Goal: Entertainment & Leisure: Consume media (video, audio)

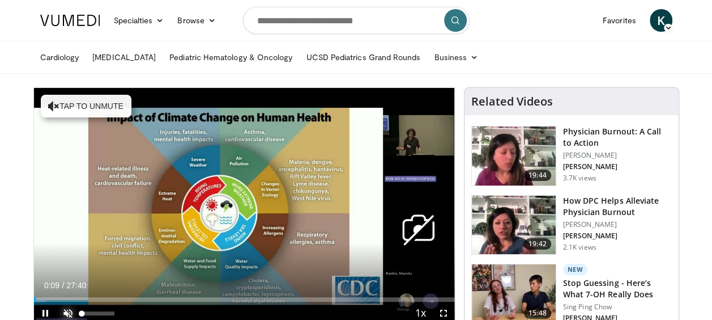
click at [69, 313] on span "Video Player" at bounding box center [68, 312] width 23 height 23
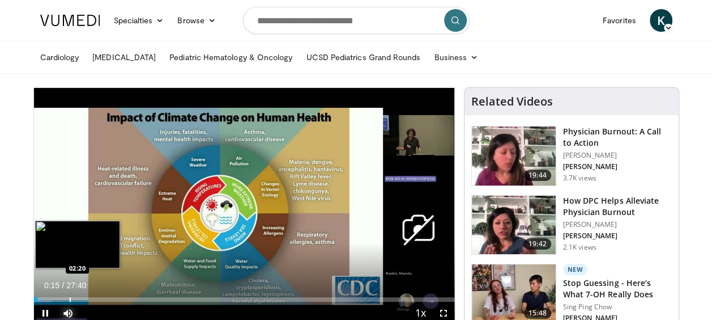
click at [70, 298] on div "Progress Bar" at bounding box center [70, 299] width 1 height 5
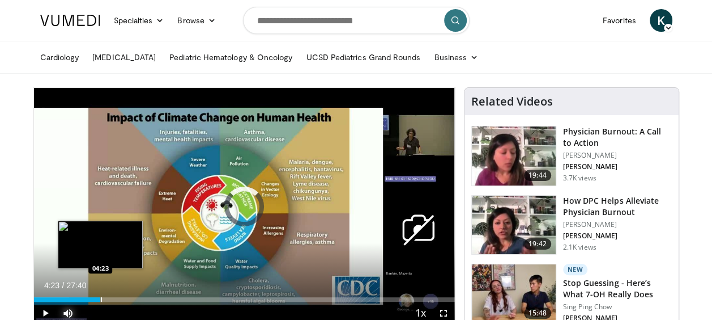
click at [101, 298] on div "Progress Bar" at bounding box center [101, 299] width 1 height 5
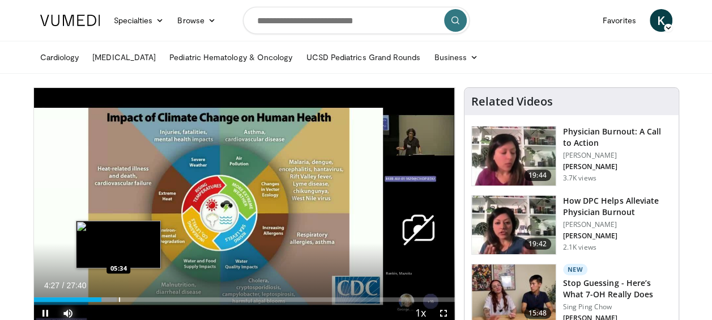
click at [119, 299] on div "Progress Bar" at bounding box center [119, 299] width 1 height 5
click at [129, 297] on div "Progress Bar" at bounding box center [129, 299] width 1 height 5
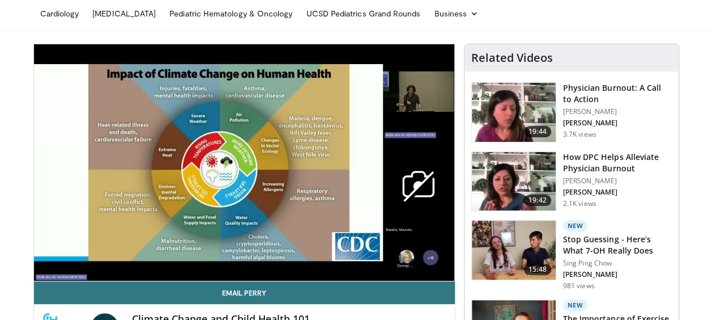
scroll to position [36, 0]
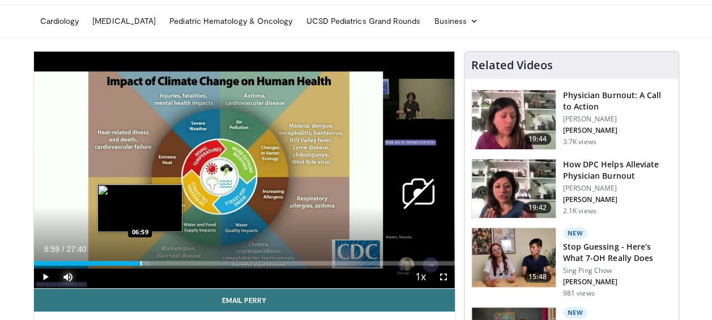
click at [141, 261] on div "Progress Bar" at bounding box center [141, 263] width 1 height 5
click at [144, 258] on div "Loaded : 28.92% 07:00 07:17" at bounding box center [244, 259] width 421 height 11
click at [150, 258] on div "Loaded : 30.12% 07:18 07:37" at bounding box center [244, 259] width 421 height 11
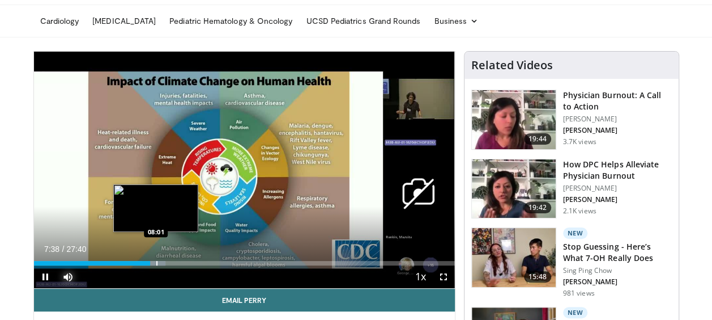
click at [155, 259] on div "Loaded : 31.33% 07:38 08:01" at bounding box center [244, 259] width 421 height 11
click at [154, 261] on div "Progress Bar" at bounding box center [154, 263] width 1 height 5
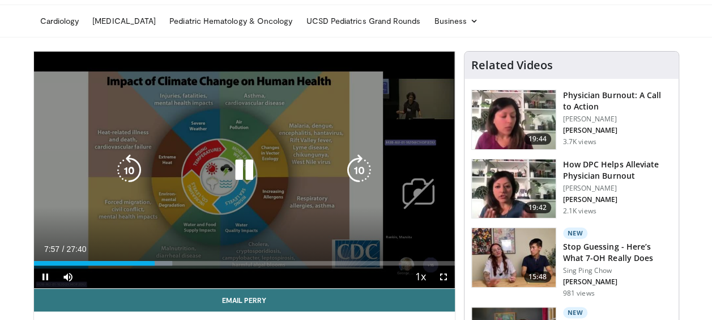
click at [135, 161] on icon "Video Player" at bounding box center [129, 170] width 32 height 32
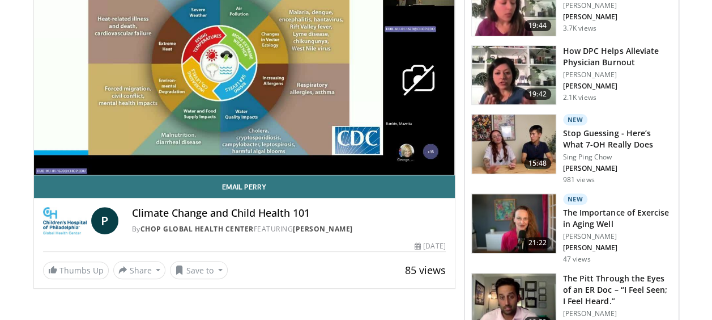
scroll to position [94, 0]
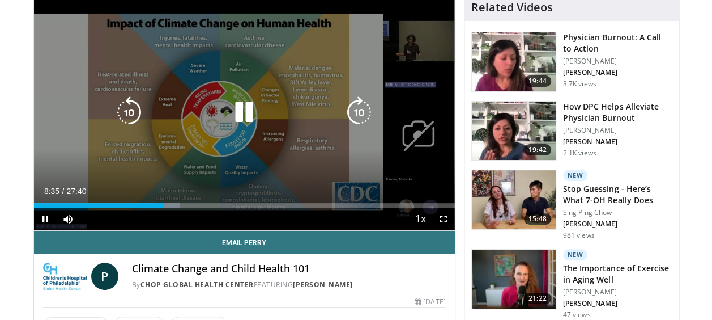
click at [245, 113] on icon "Video Player" at bounding box center [244, 112] width 32 height 32
click at [241, 112] on icon "Video Player" at bounding box center [244, 112] width 32 height 32
click at [123, 113] on icon "Video Player" at bounding box center [129, 112] width 32 height 32
click at [249, 110] on icon "Video Player" at bounding box center [244, 112] width 32 height 32
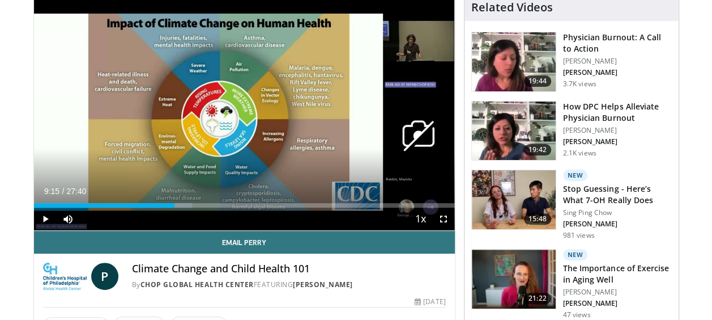
click at [249, 110] on div "10 seconds Tap to unmute" at bounding box center [244, 112] width 421 height 236
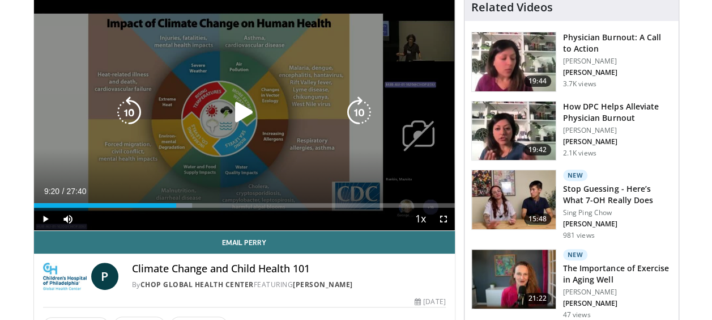
click at [246, 108] on icon "Video Player" at bounding box center [244, 112] width 32 height 32
click at [247, 103] on icon "Video Player" at bounding box center [244, 112] width 32 height 32
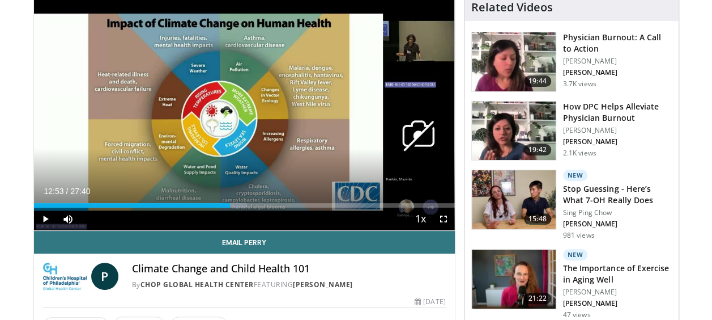
click at [247, 103] on div "10 seconds Tap to unmute" at bounding box center [244, 112] width 421 height 236
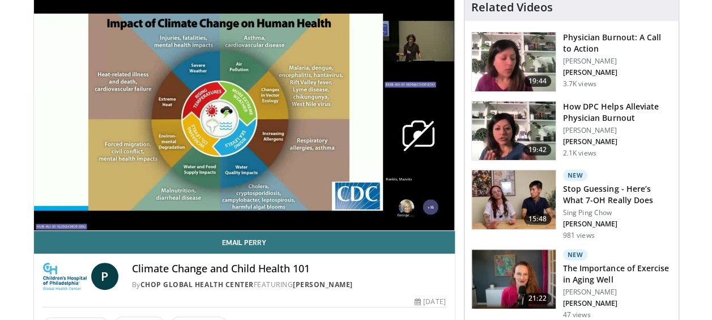
click at [495, 6] on h4 "Related Videos" at bounding box center [512, 8] width 82 height 14
click at [544, 33] on img at bounding box center [514, 61] width 84 height 59
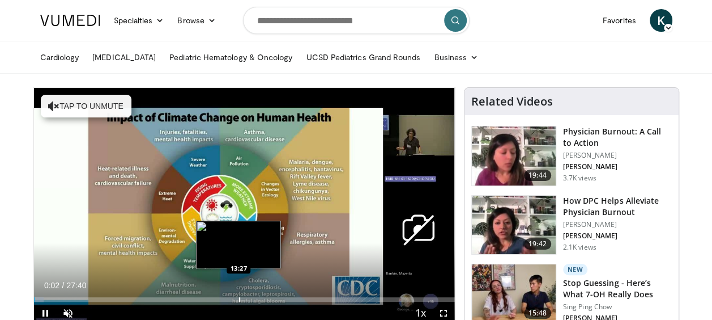
click at [239, 299] on div "Progress Bar" at bounding box center [239, 299] width 1 height 5
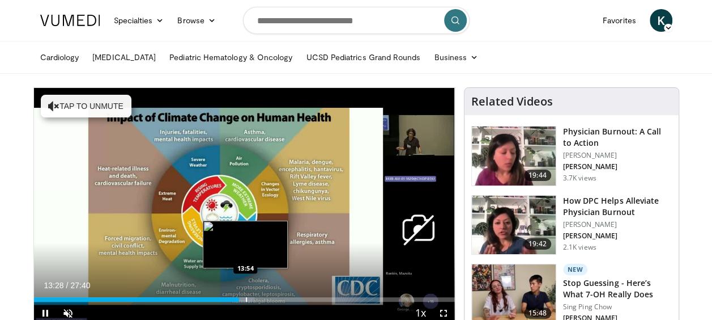
click at [246, 296] on div "Loaded : 52.41% 13:28 13:54" at bounding box center [244, 296] width 421 height 11
click at [256, 297] on div "Progress Bar" at bounding box center [256, 299] width 1 height 5
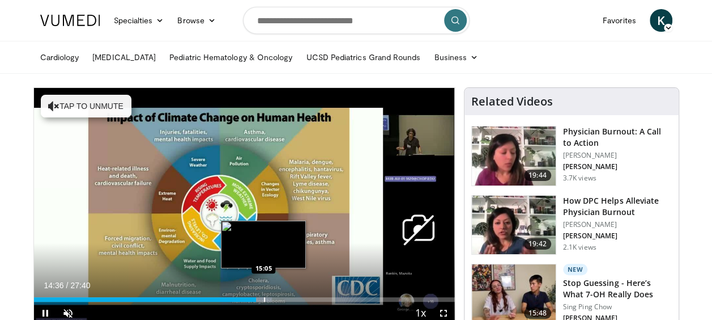
click at [264, 297] on div "Progress Bar" at bounding box center [264, 299] width 1 height 5
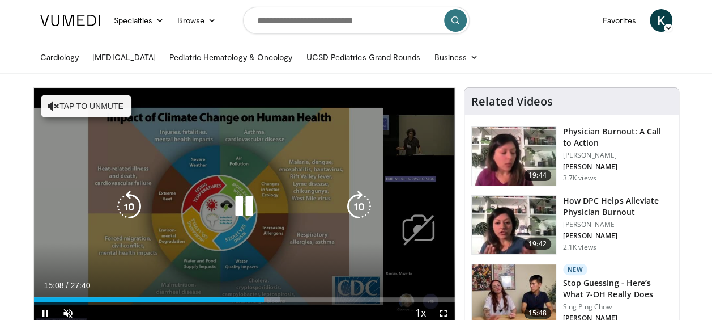
click at [83, 218] on div "10 seconds Tap to unmute" at bounding box center [244, 206] width 421 height 236
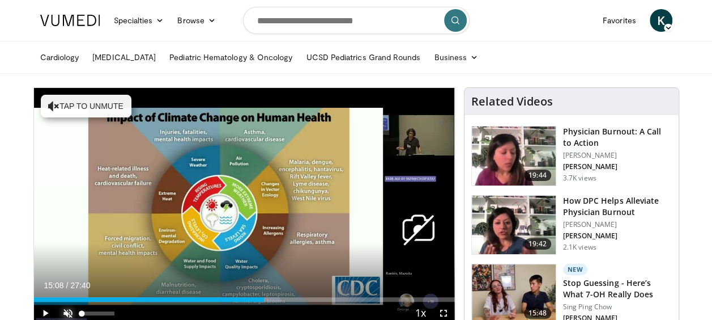
click at [65, 310] on span "Video Player" at bounding box center [68, 312] width 23 height 23
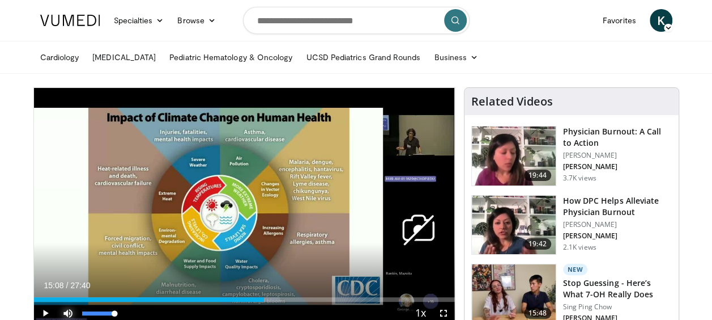
click at [67, 312] on span "Video Player" at bounding box center [68, 312] width 23 height 23
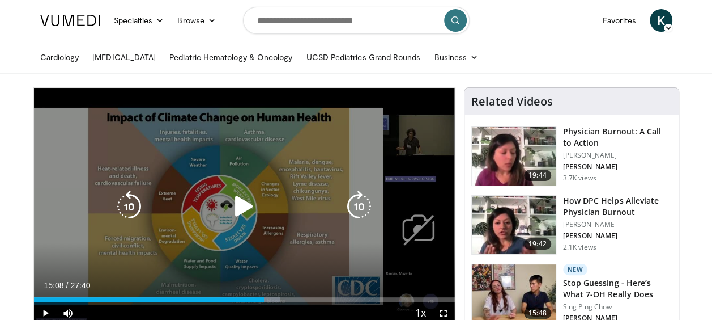
click at [241, 205] on icon "Video Player" at bounding box center [244, 206] width 32 height 32
click at [126, 206] on icon "Video Player" at bounding box center [129, 206] width 32 height 32
click at [122, 203] on icon "Video Player" at bounding box center [129, 206] width 32 height 32
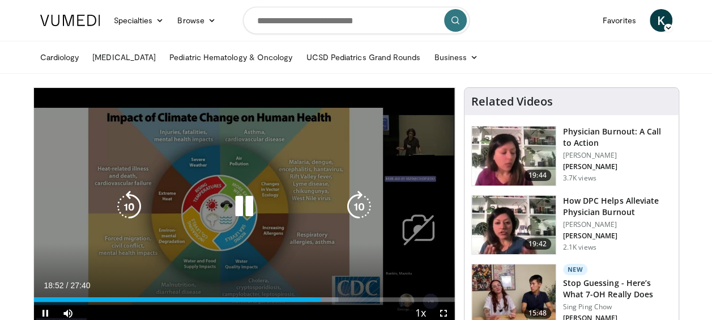
click at [129, 206] on icon "Video Player" at bounding box center [129, 206] width 32 height 32
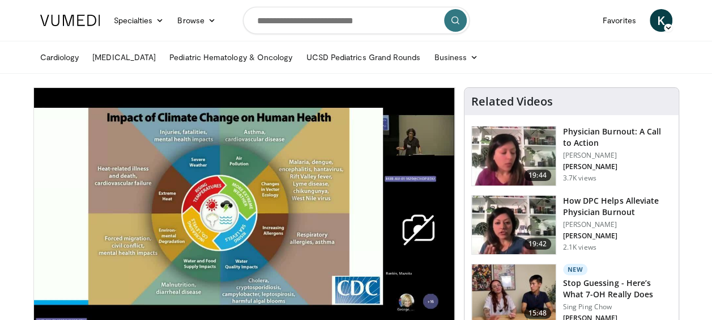
click at [129, 206] on div "20 seconds Tap to unmute" at bounding box center [244, 206] width 421 height 236
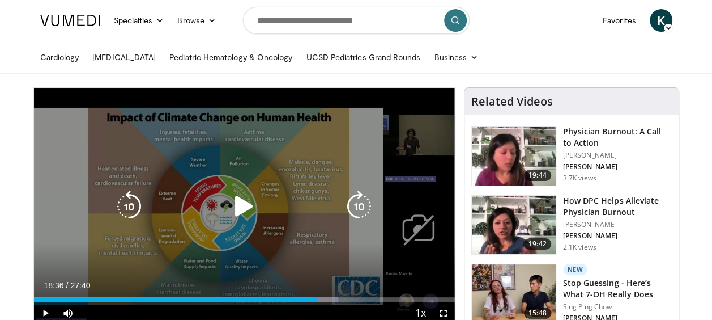
click at [128, 211] on icon "Video Player" at bounding box center [129, 206] width 32 height 32
click at [246, 222] on div "10 seconds Tap to unmute" at bounding box center [244, 206] width 421 height 236
click at [128, 209] on icon "Video Player" at bounding box center [129, 206] width 32 height 32
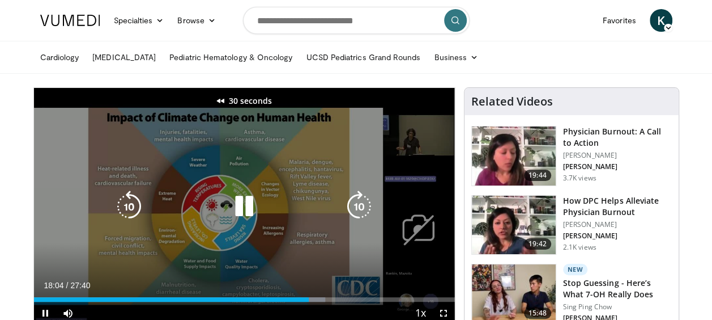
click at [128, 209] on icon "Video Player" at bounding box center [129, 206] width 32 height 32
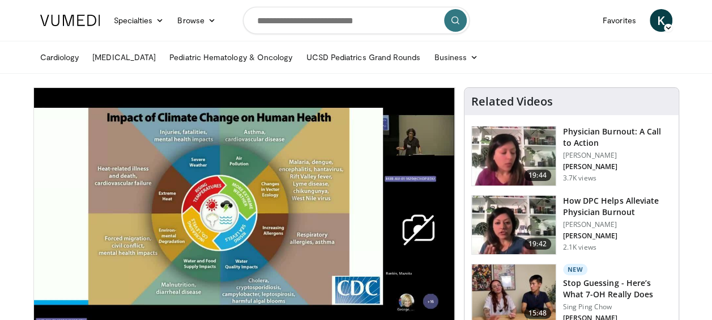
click at [128, 209] on div "50 seconds Tap to unmute" at bounding box center [244, 206] width 421 height 236
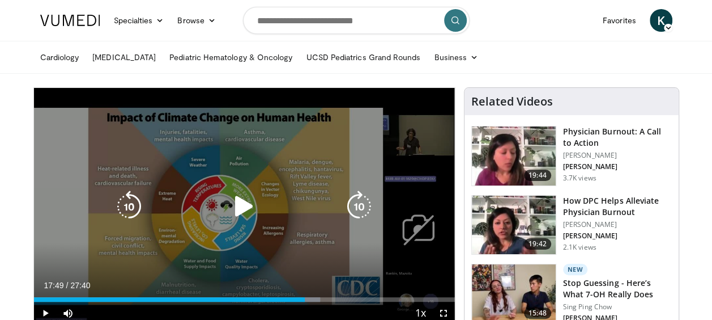
click at [130, 207] on icon "Video Player" at bounding box center [129, 206] width 32 height 32
click at [245, 208] on icon "Video Player" at bounding box center [244, 206] width 32 height 32
click at [125, 199] on icon "Video Player" at bounding box center [129, 206] width 32 height 32
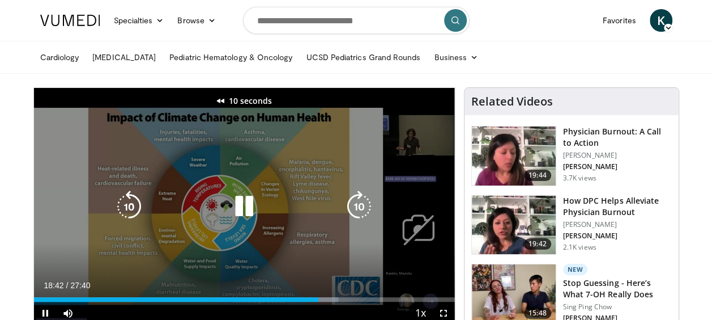
click at [129, 207] on icon "Video Player" at bounding box center [129, 206] width 32 height 32
click at [139, 210] on icon "Video Player" at bounding box center [129, 206] width 32 height 32
click at [239, 205] on icon "Video Player" at bounding box center [244, 206] width 32 height 32
click at [237, 211] on icon "Video Player" at bounding box center [244, 206] width 32 height 32
click at [134, 199] on icon "Video Player" at bounding box center [129, 206] width 32 height 32
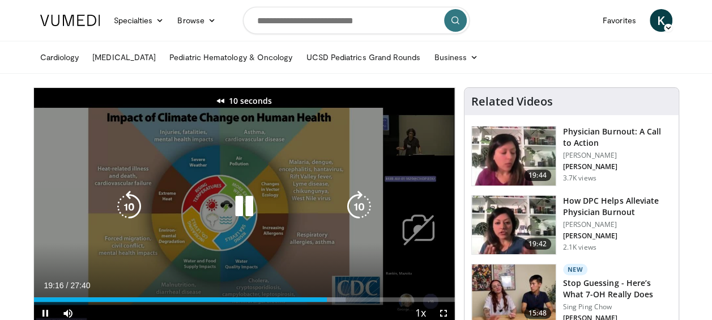
click at [241, 206] on icon "Video Player" at bounding box center [244, 206] width 32 height 32
click at [248, 209] on icon "Video Player" at bounding box center [244, 206] width 32 height 32
click at [134, 198] on icon "Video Player" at bounding box center [129, 206] width 32 height 32
click at [134, 199] on icon "Video Player" at bounding box center [129, 206] width 32 height 32
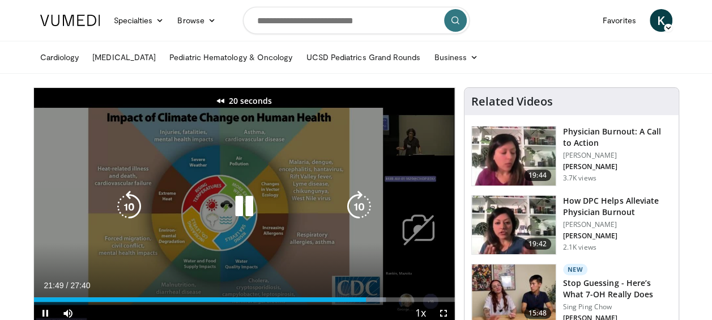
click at [134, 199] on icon "Video Player" at bounding box center [129, 206] width 32 height 32
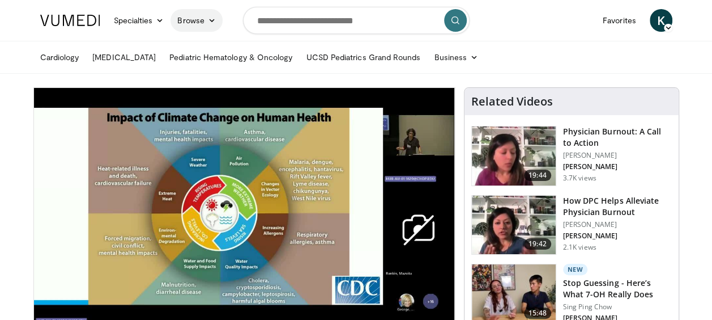
click at [193, 14] on link "Browse" at bounding box center [197, 20] width 52 height 23
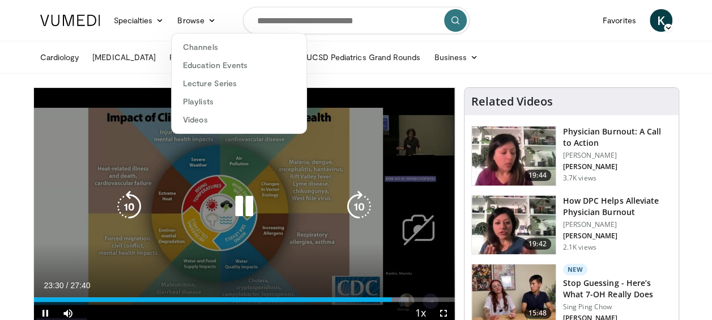
click at [136, 203] on icon "Video Player" at bounding box center [129, 206] width 32 height 32
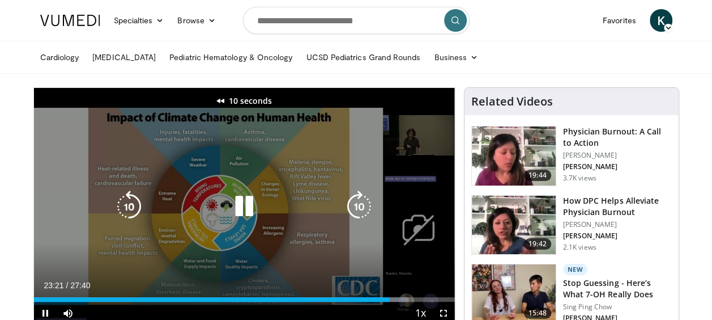
click at [136, 203] on icon "Video Player" at bounding box center [129, 206] width 32 height 32
click at [133, 207] on icon "Video Player" at bounding box center [129, 206] width 32 height 32
click at [134, 206] on icon "Video Player" at bounding box center [129, 206] width 32 height 32
click at [249, 197] on icon "Video Player" at bounding box center [244, 206] width 32 height 32
click at [242, 207] on icon "Video Player" at bounding box center [244, 206] width 32 height 32
